Goal: Information Seeking & Learning: Learn about a topic

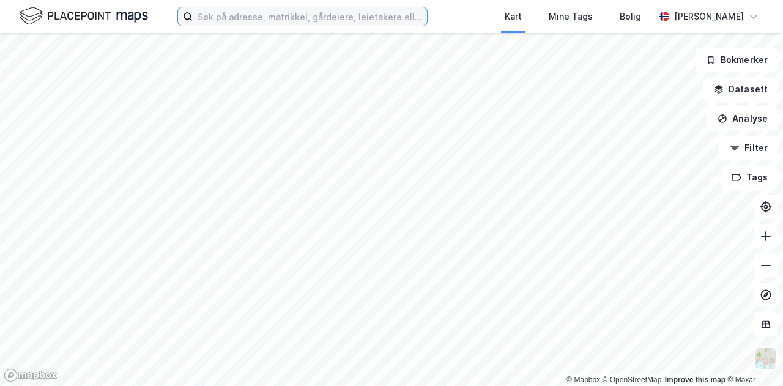
click at [253, 17] on input at bounding box center [310, 16] width 234 height 18
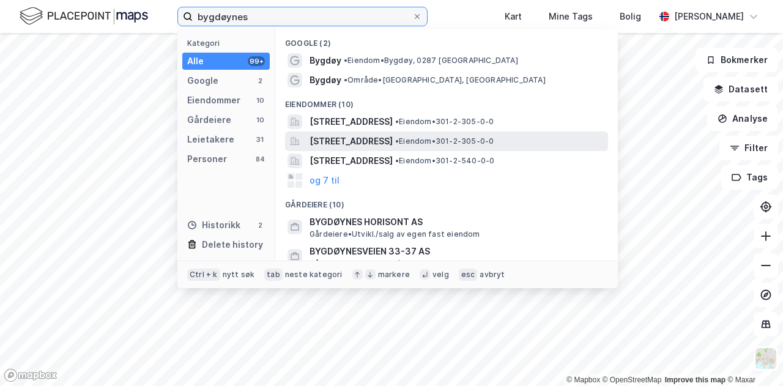
type input "bygdøynes"
click at [354, 138] on span "[STREET_ADDRESS]" at bounding box center [351, 141] width 83 height 15
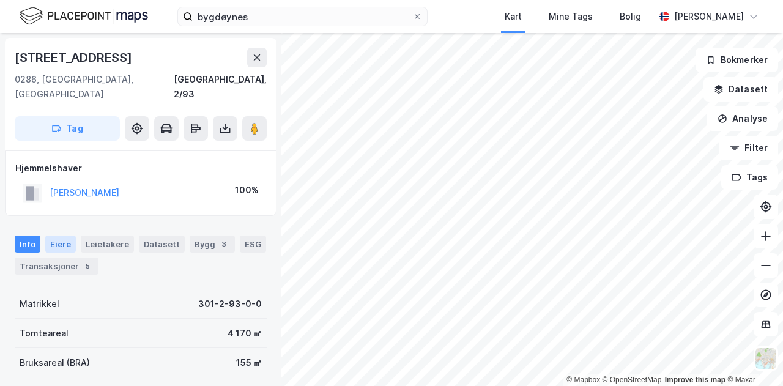
click at [54, 236] on div "Eiere" at bounding box center [60, 244] width 31 height 17
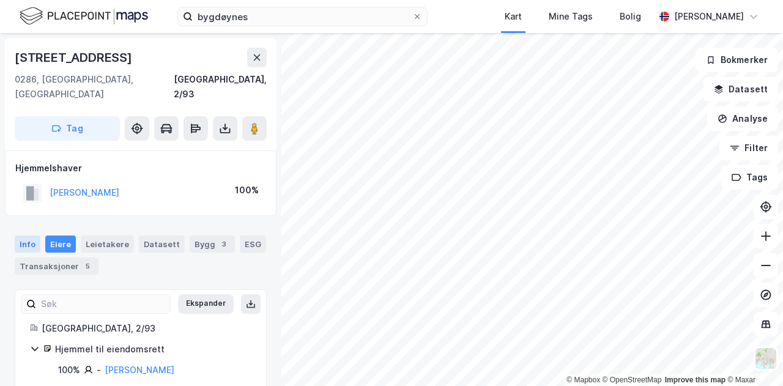
click at [30, 236] on div "Info" at bounding box center [28, 244] width 26 height 17
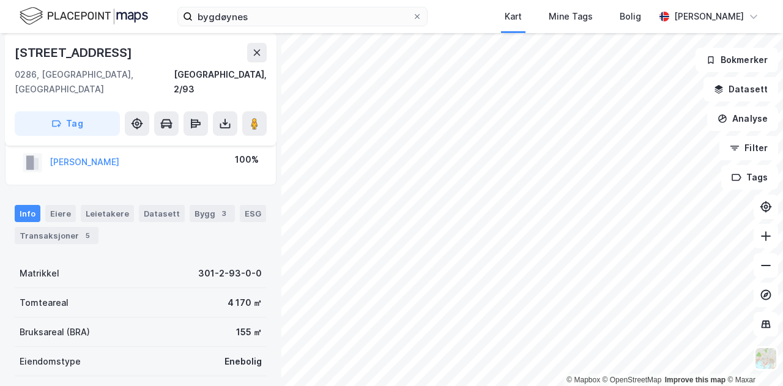
scroll to position [47, 0]
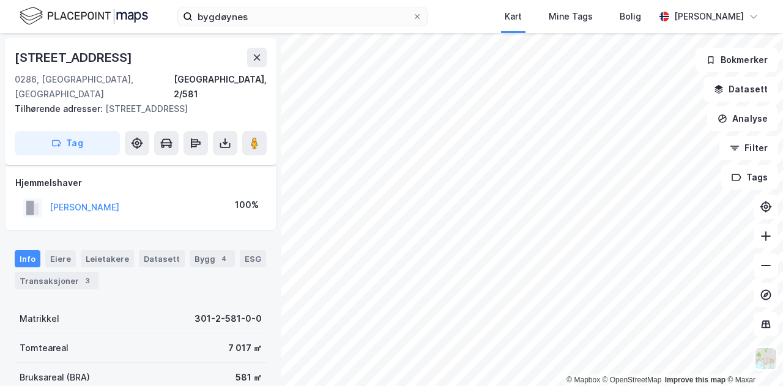
scroll to position [47, 0]
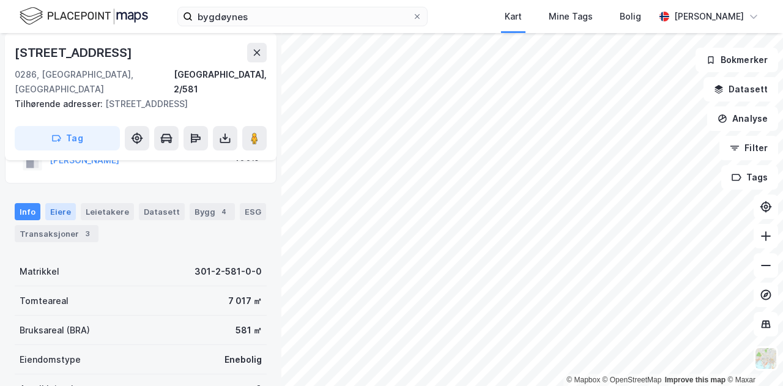
click at [59, 203] on div "Eiere" at bounding box center [60, 211] width 31 height 17
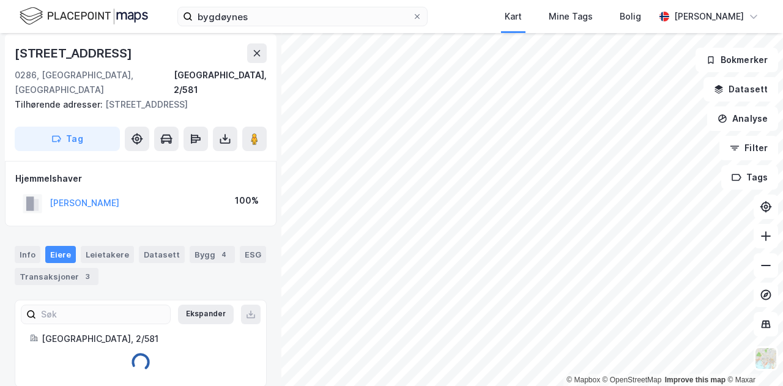
scroll to position [20, 0]
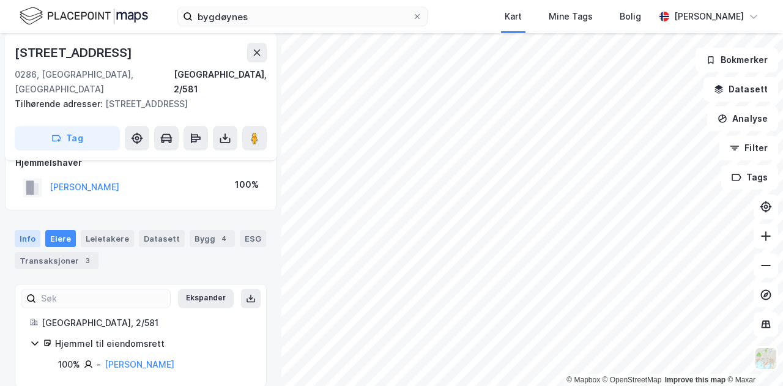
click at [22, 230] on div "Info" at bounding box center [28, 238] width 26 height 17
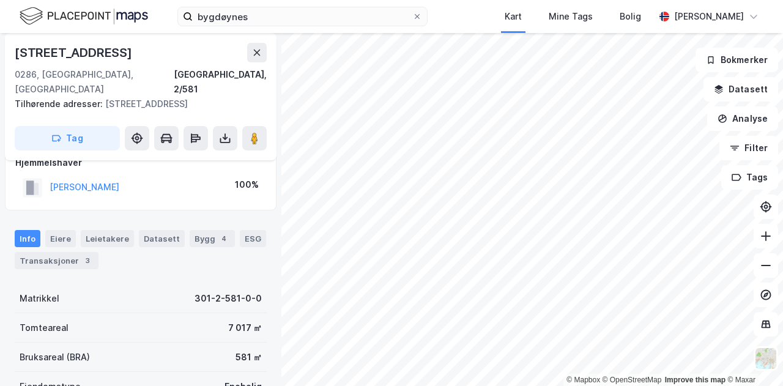
scroll to position [47, 0]
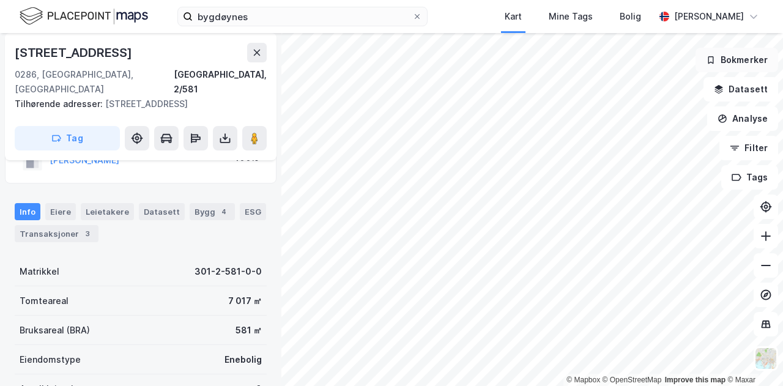
click at [706, 57] on div "© Mapbox © OpenStreetMap Improve this map © Maxar [STREET_ADDRESS], 2/581 Tilhø…" at bounding box center [391, 209] width 783 height 353
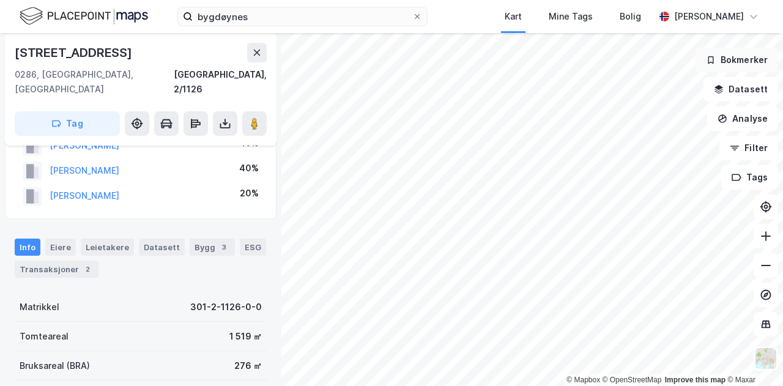
scroll to position [47, 0]
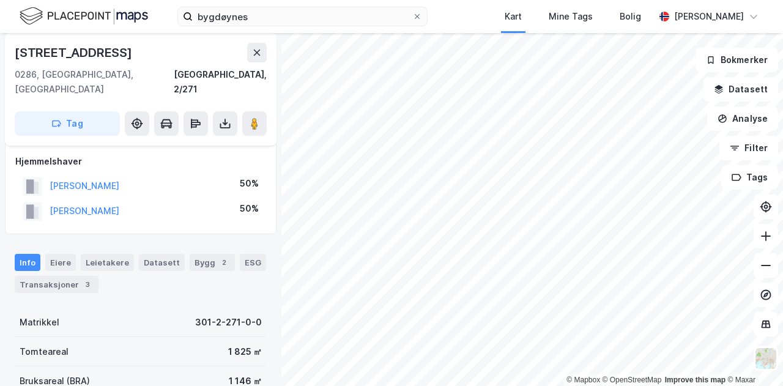
scroll to position [6, 0]
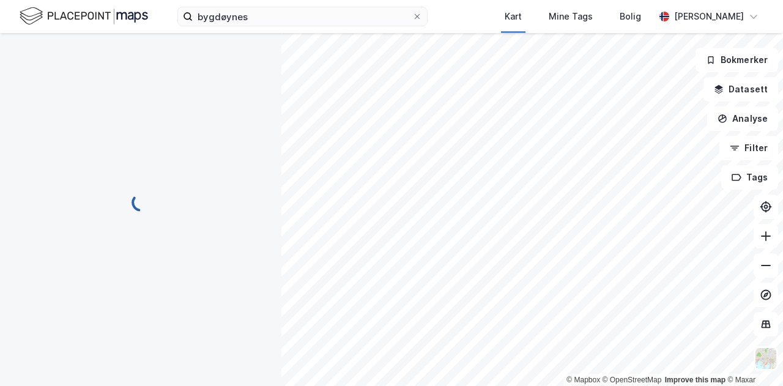
scroll to position [6, 0]
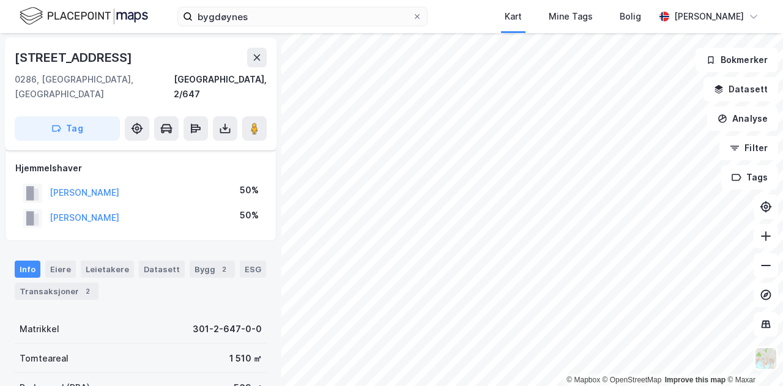
scroll to position [6, 0]
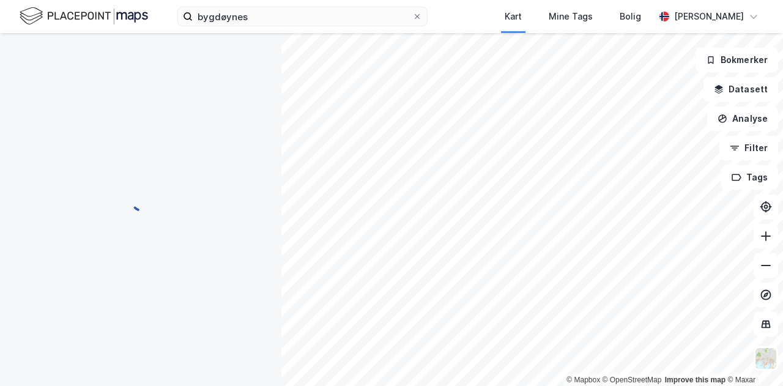
scroll to position [6, 0]
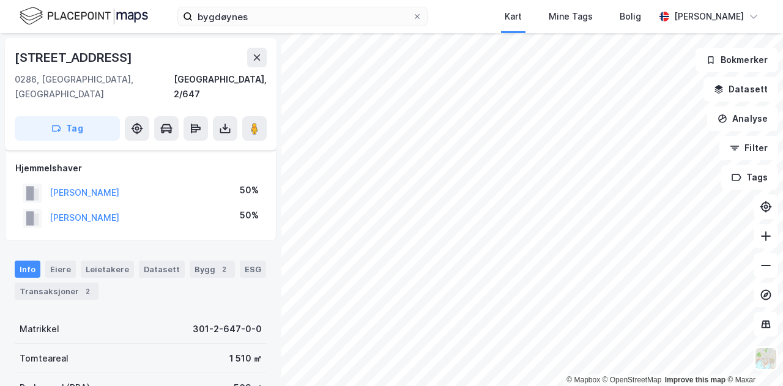
scroll to position [6, 0]
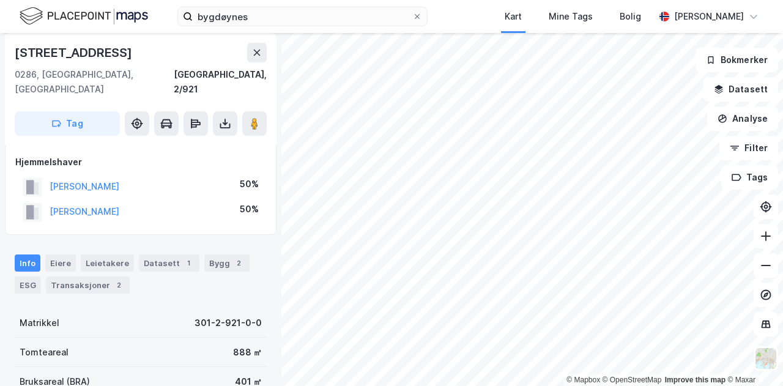
scroll to position [6, 0]
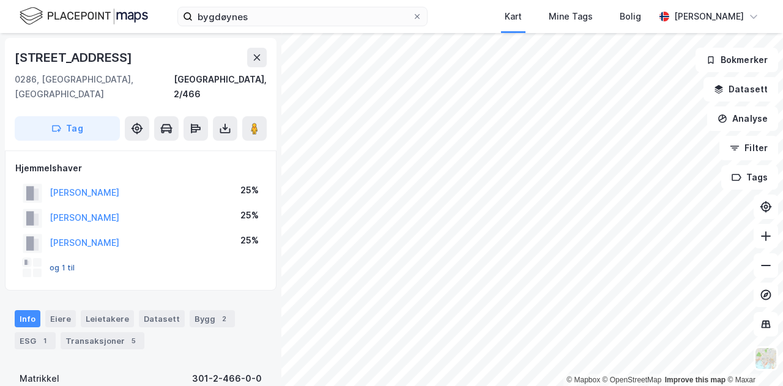
click at [0, 0] on button "og 1 til" at bounding box center [0, 0] width 0 height 0
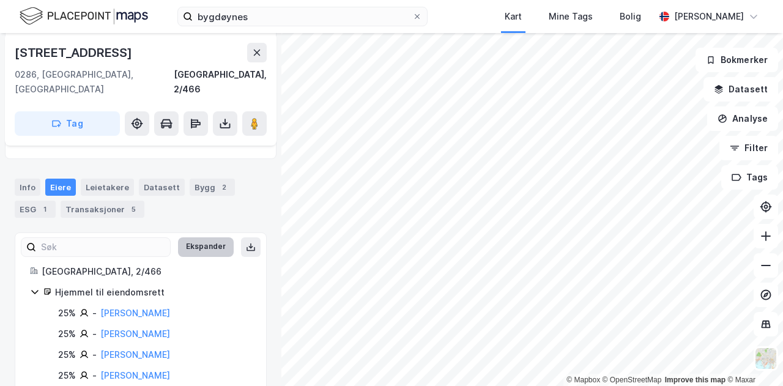
scroll to position [143, 0]
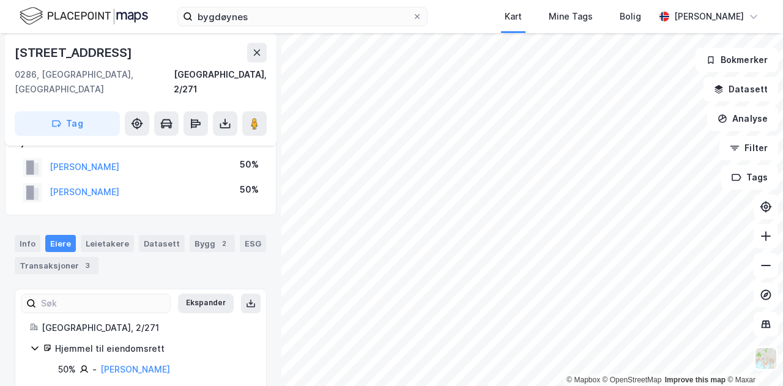
scroll to position [15, 0]
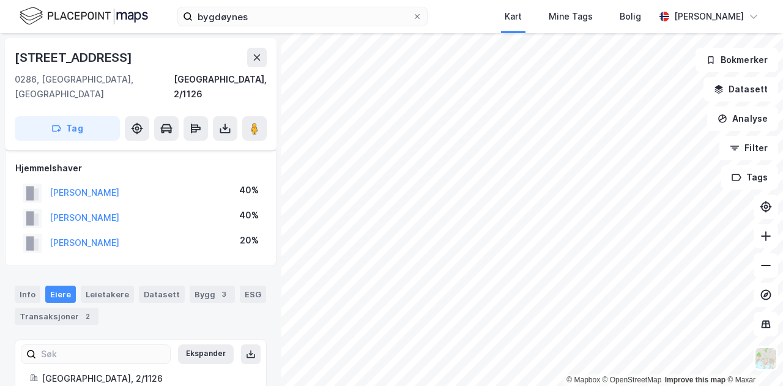
scroll to position [15, 0]
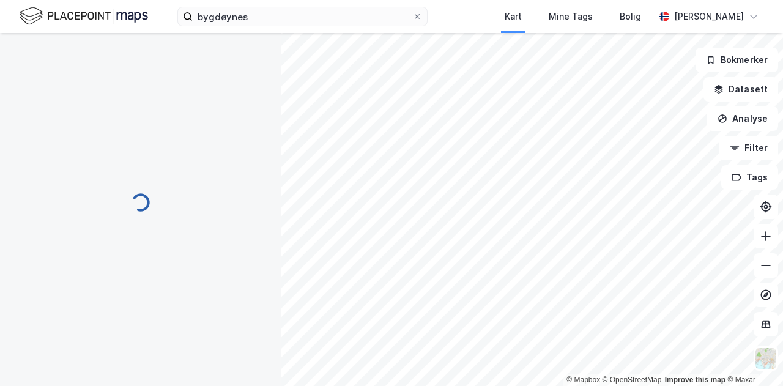
scroll to position [15, 0]
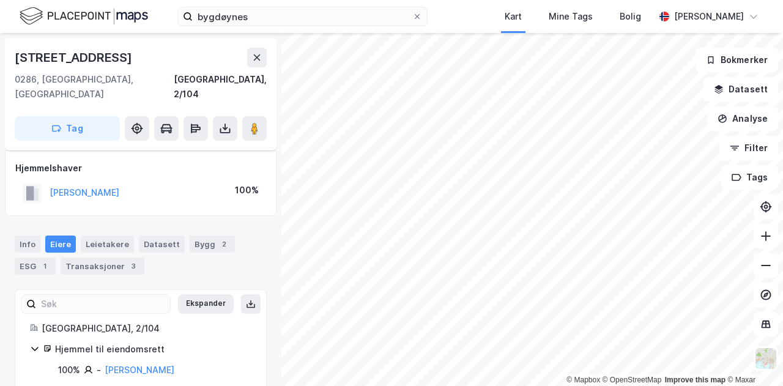
scroll to position [6, 0]
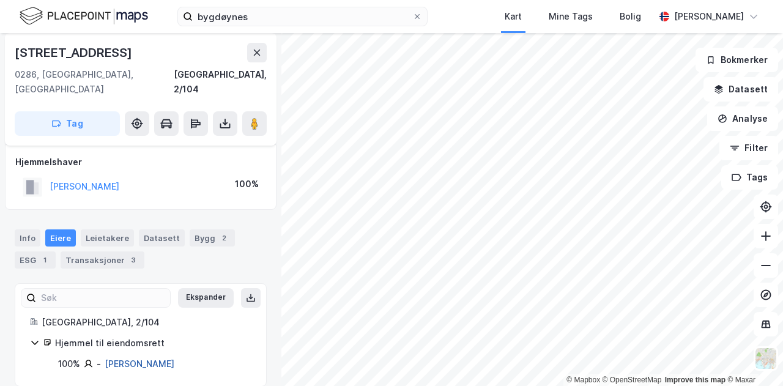
click at [129, 359] on link "[PERSON_NAME]" at bounding box center [140, 364] width 70 height 10
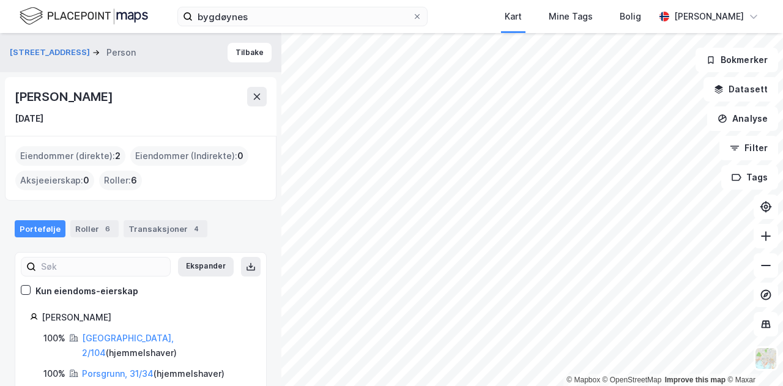
scroll to position [9, 0]
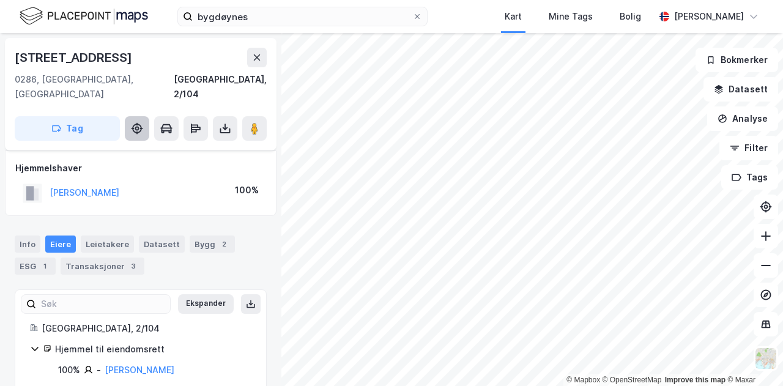
scroll to position [6, 0]
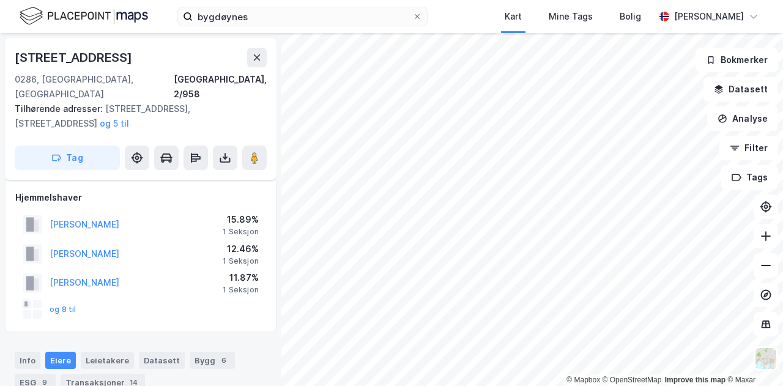
scroll to position [6, 0]
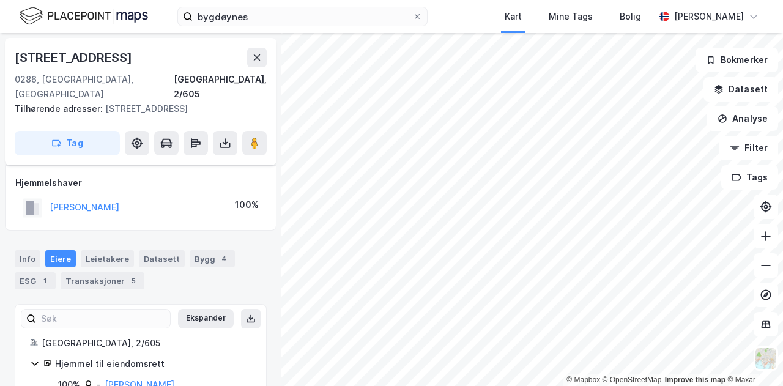
scroll to position [6, 0]
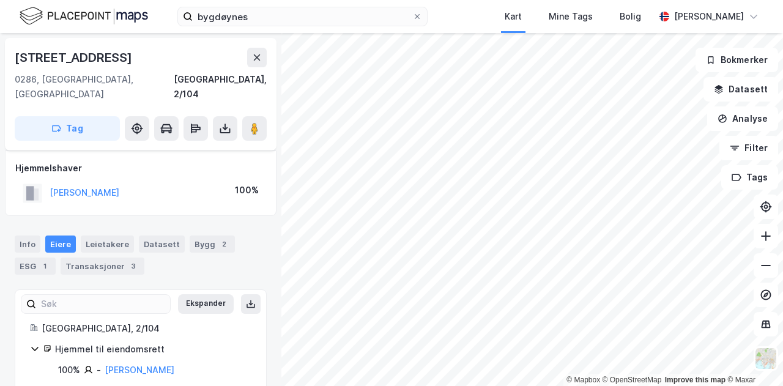
scroll to position [6, 0]
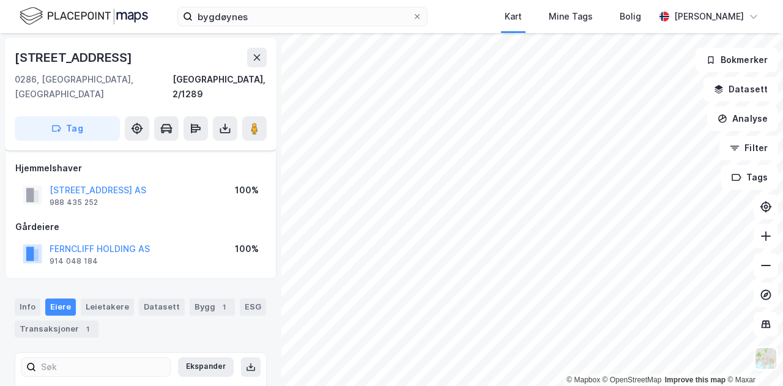
scroll to position [6, 0]
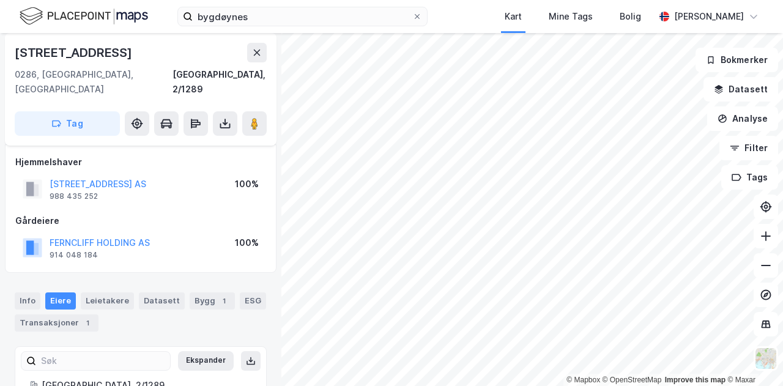
click at [61, 293] on div "Eiere" at bounding box center [60, 301] width 31 height 17
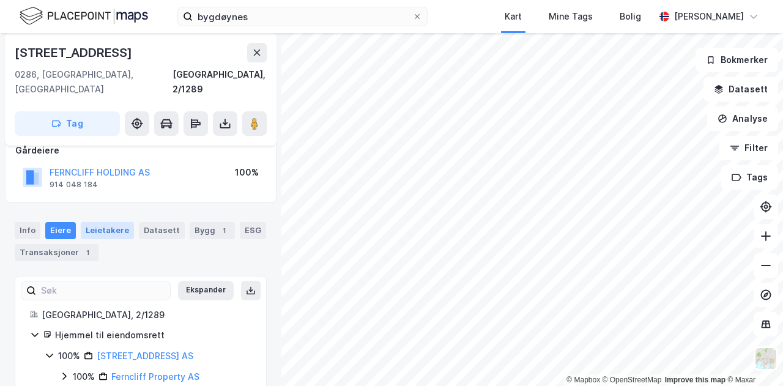
scroll to position [89, 0]
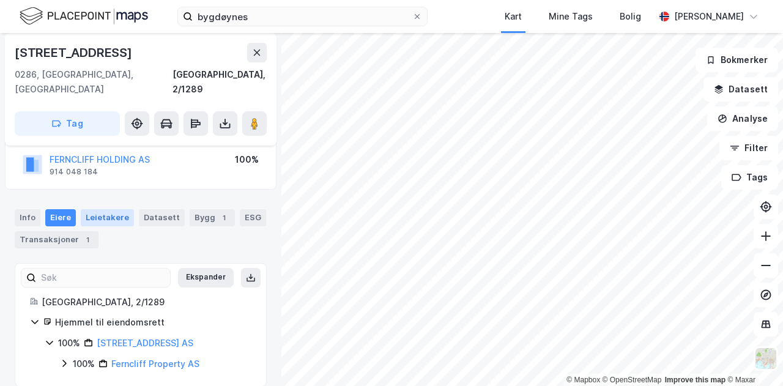
click at [109, 209] on div "Leietakere" at bounding box center [107, 217] width 53 height 17
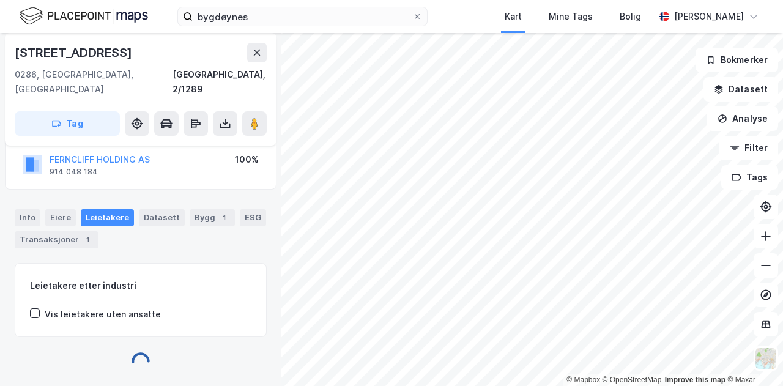
scroll to position [89, 0]
click at [59, 209] on div "Eiere" at bounding box center [60, 217] width 31 height 17
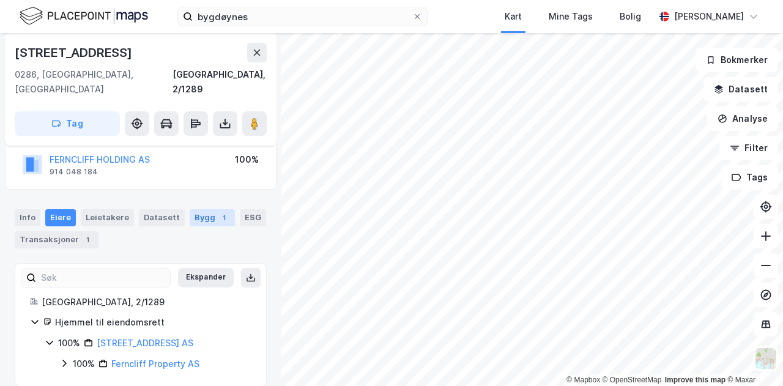
click at [198, 209] on div "Bygg 1" at bounding box center [212, 217] width 45 height 17
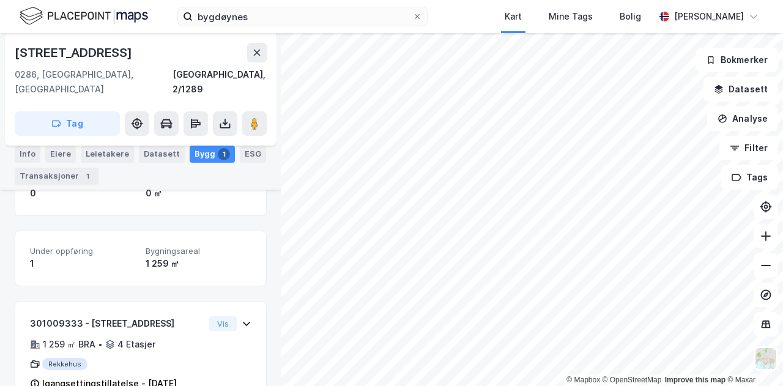
scroll to position [211, 0]
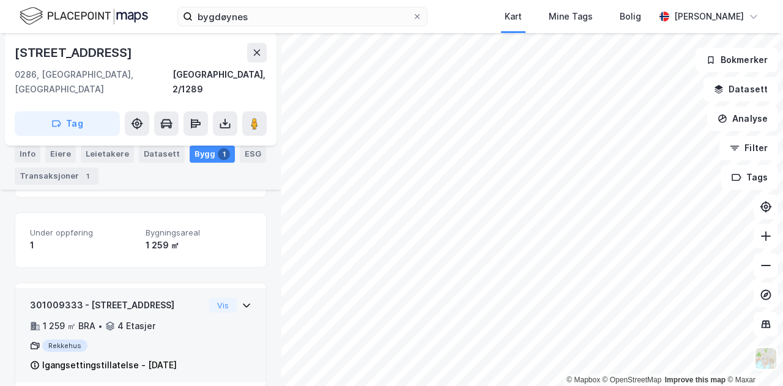
click at [243, 304] on icon at bounding box center [246, 306] width 7 height 4
click at [242, 300] on icon at bounding box center [247, 305] width 10 height 10
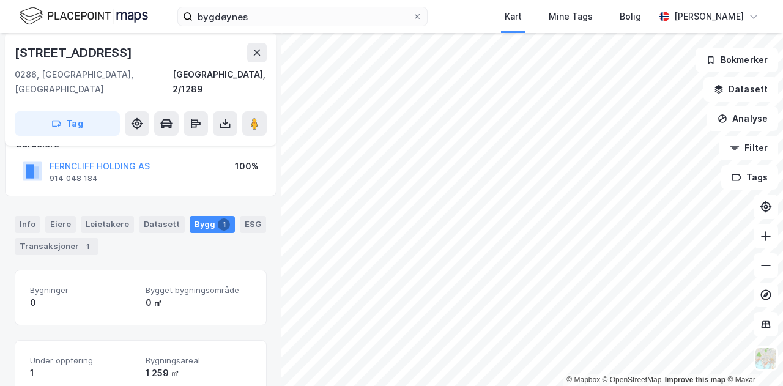
scroll to position [80, 0]
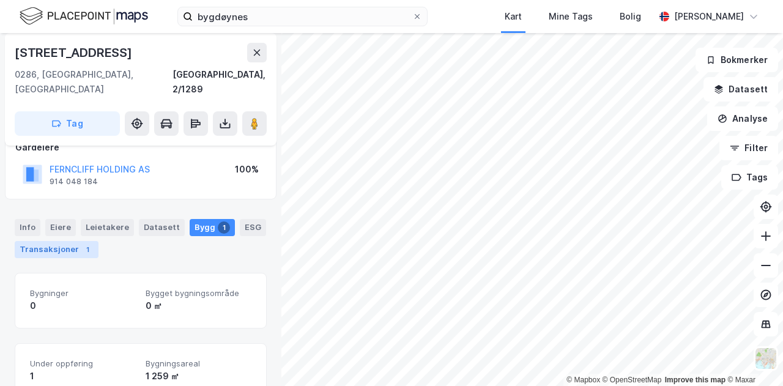
click at [39, 241] on div "Transaksjoner 1" at bounding box center [57, 249] width 84 height 17
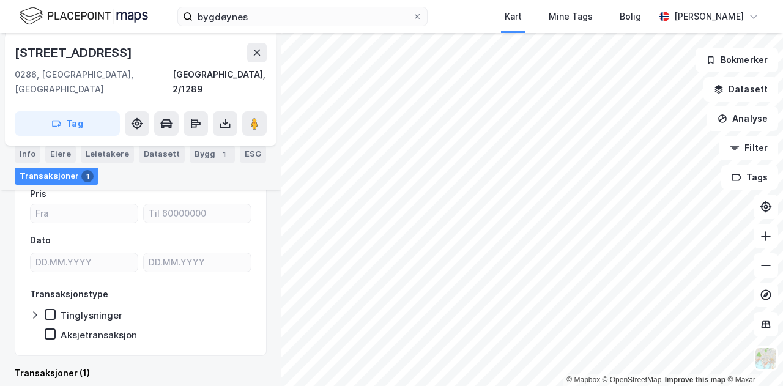
scroll to position [181, 0]
click at [21, 155] on div "Info" at bounding box center [28, 154] width 26 height 17
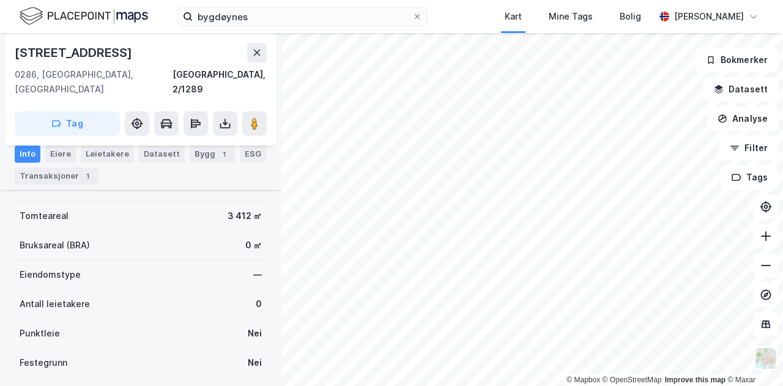
scroll to position [129, 0]
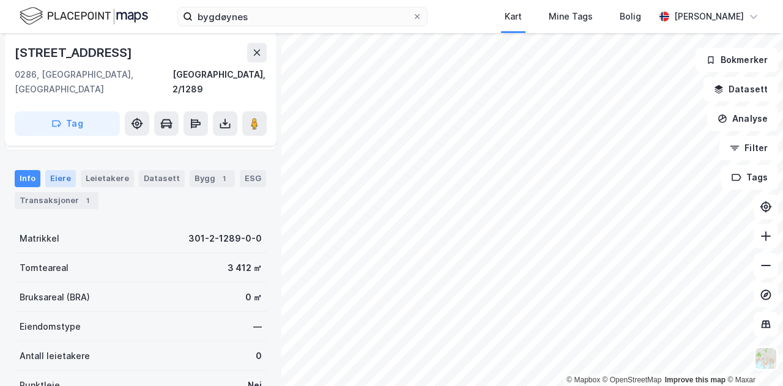
click at [56, 170] on div "Eiere" at bounding box center [60, 178] width 31 height 17
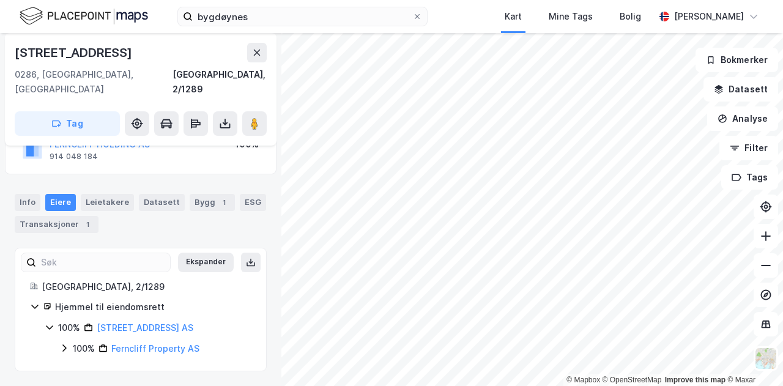
scroll to position [89, 0]
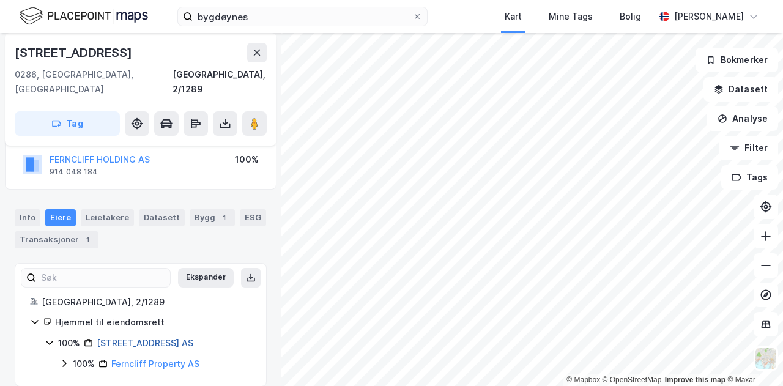
click at [134, 338] on link "[STREET_ADDRESS] AS" at bounding box center [145, 343] width 97 height 10
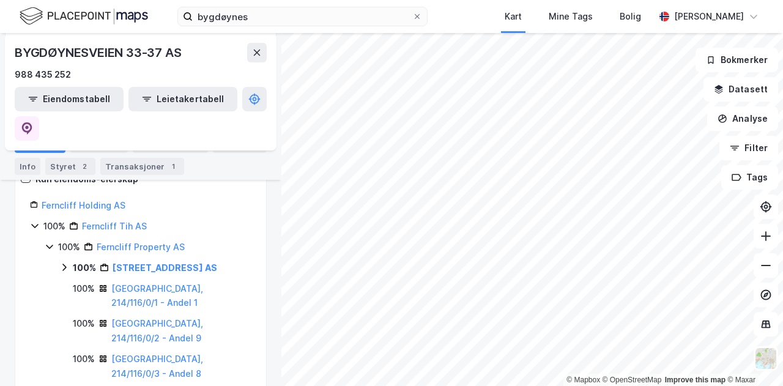
scroll to position [192, 0]
click at [171, 318] on div "[GEOGRAPHIC_DATA], 214/116/0/2 - Andel 9" at bounding box center [181, 332] width 140 height 29
click at [171, 319] on link "[GEOGRAPHIC_DATA], 214/116/0/2 - Andel 9" at bounding box center [157, 331] width 92 height 25
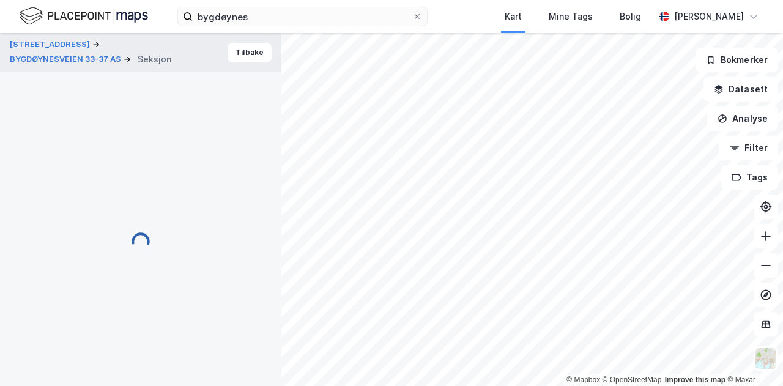
scroll to position [89, 0]
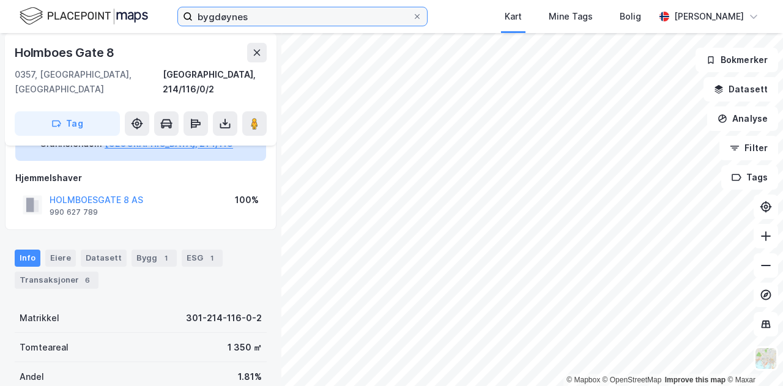
click at [261, 15] on input "bygdøynes" at bounding box center [303, 16] width 220 height 18
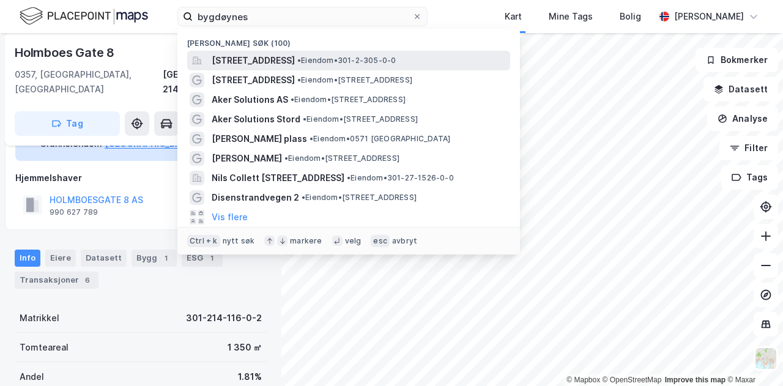
click at [275, 54] on span "[STREET_ADDRESS]" at bounding box center [253, 60] width 83 height 15
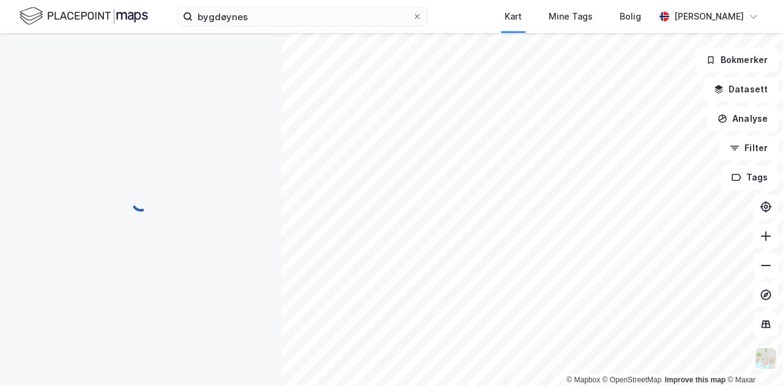
scroll to position [89, 0]
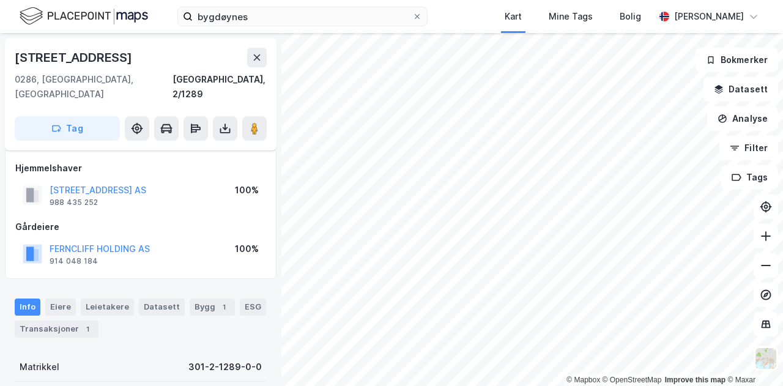
scroll to position [89, 0]
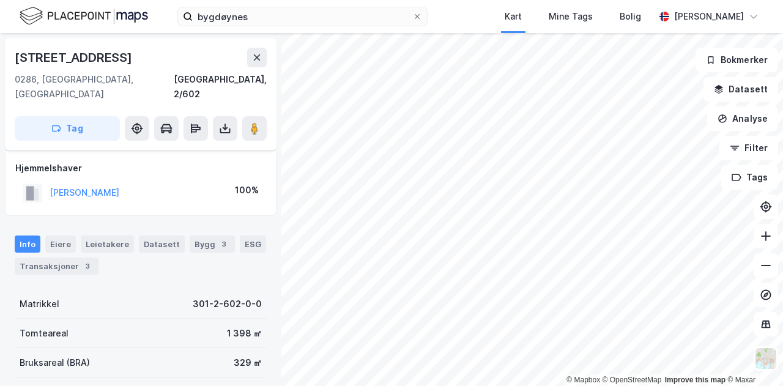
scroll to position [89, 0]
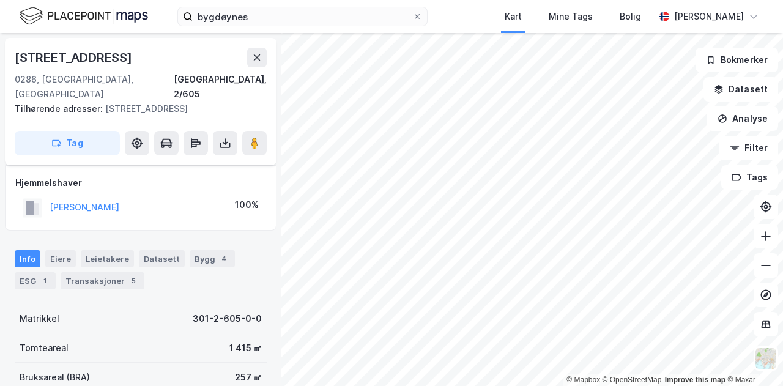
scroll to position [89, 0]
